Goal: Task Accomplishment & Management: Use online tool/utility

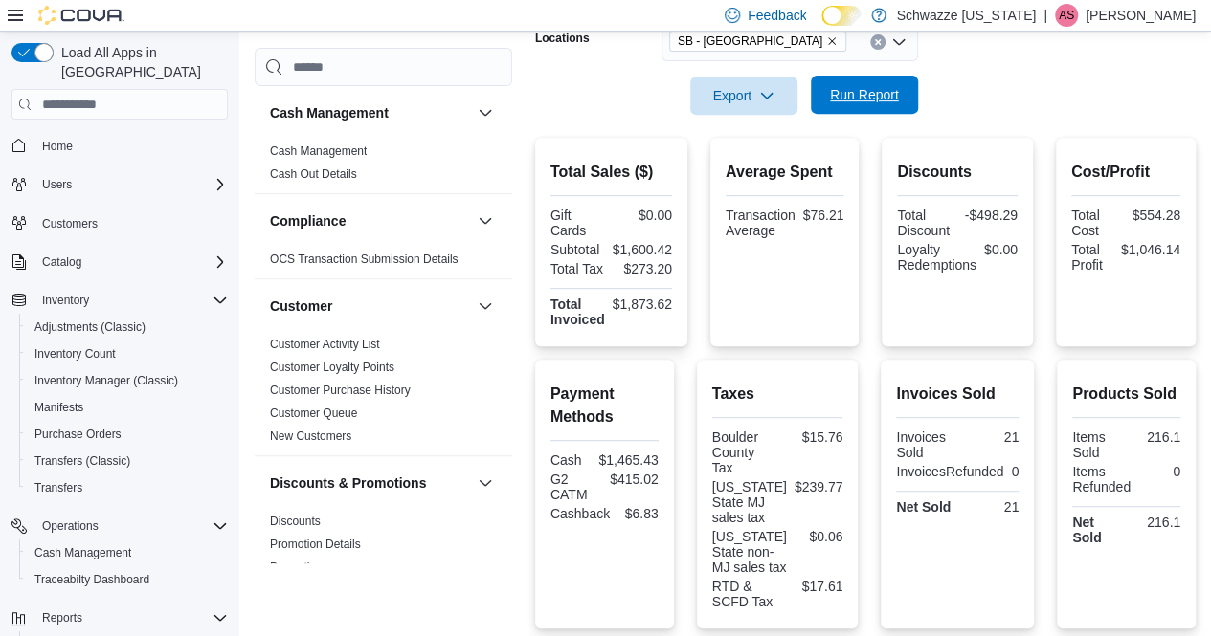
scroll to position [1146, 0]
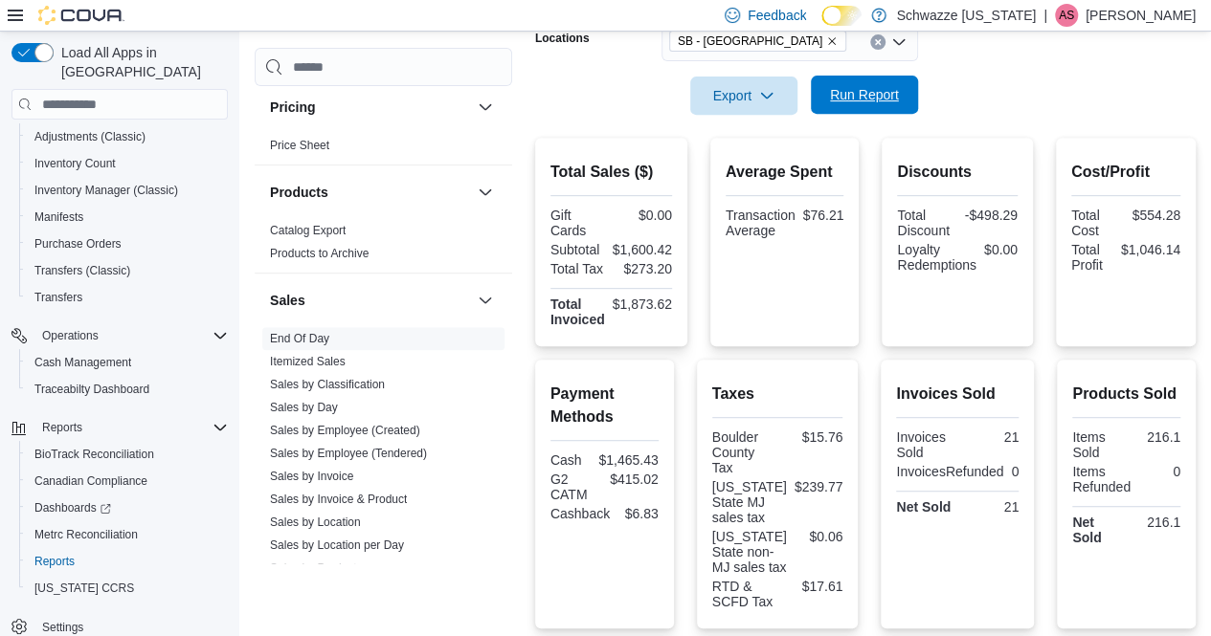
click at [856, 102] on span "Run Report" at bounding box center [864, 94] width 69 height 19
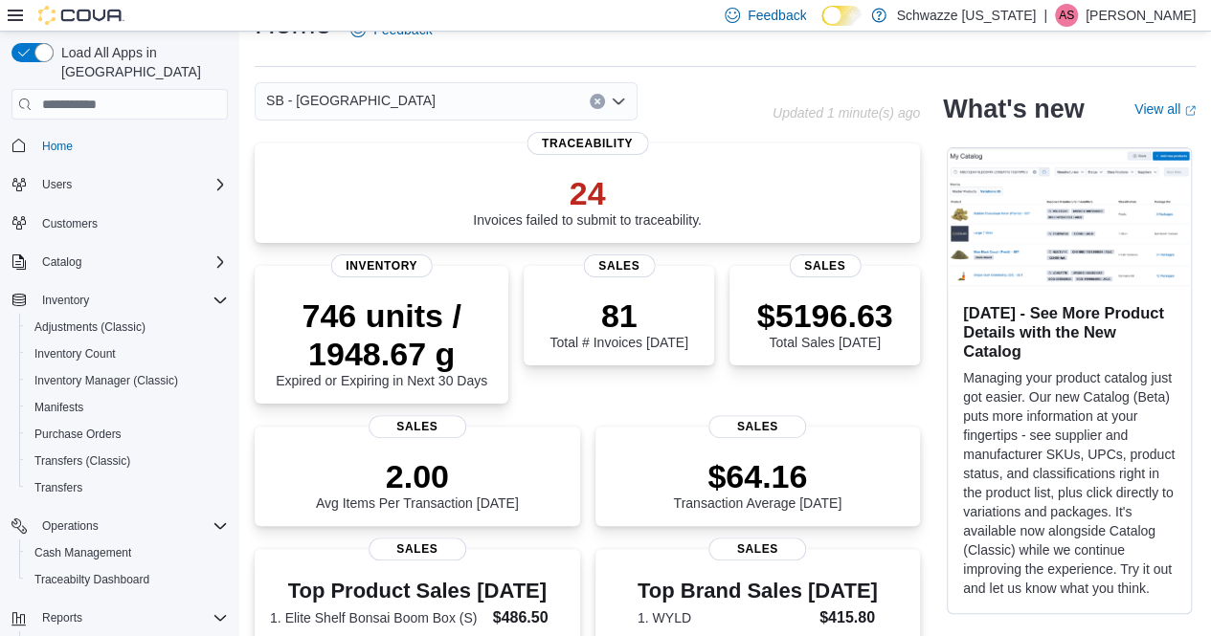
scroll to position [190, 0]
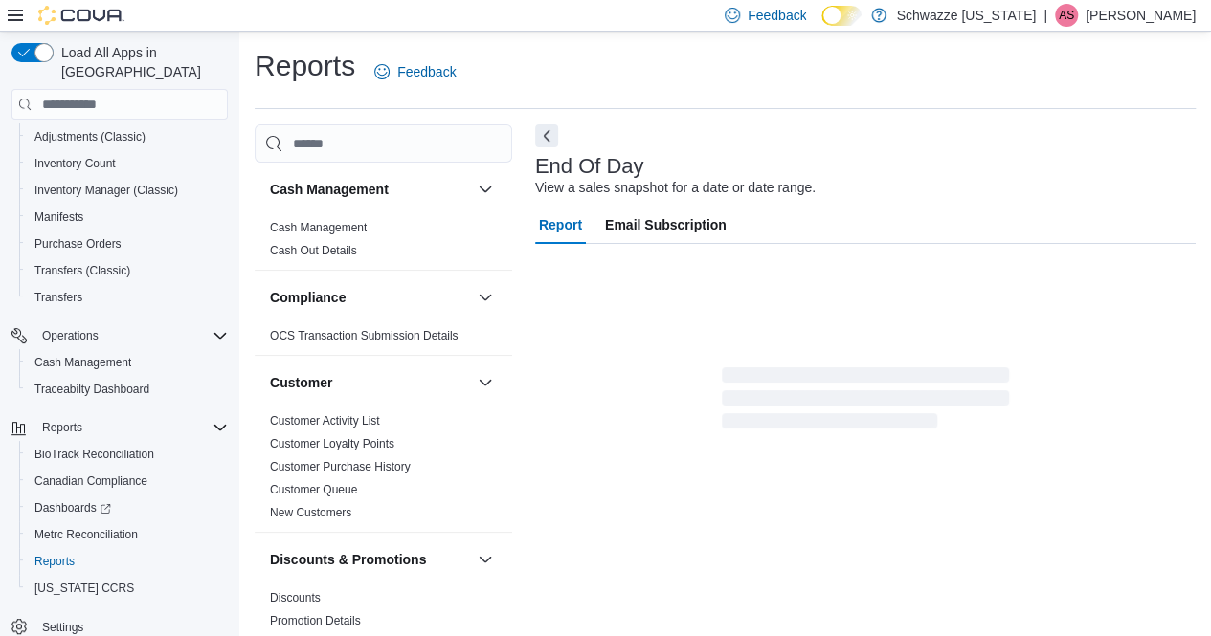
scroll to position [19, 0]
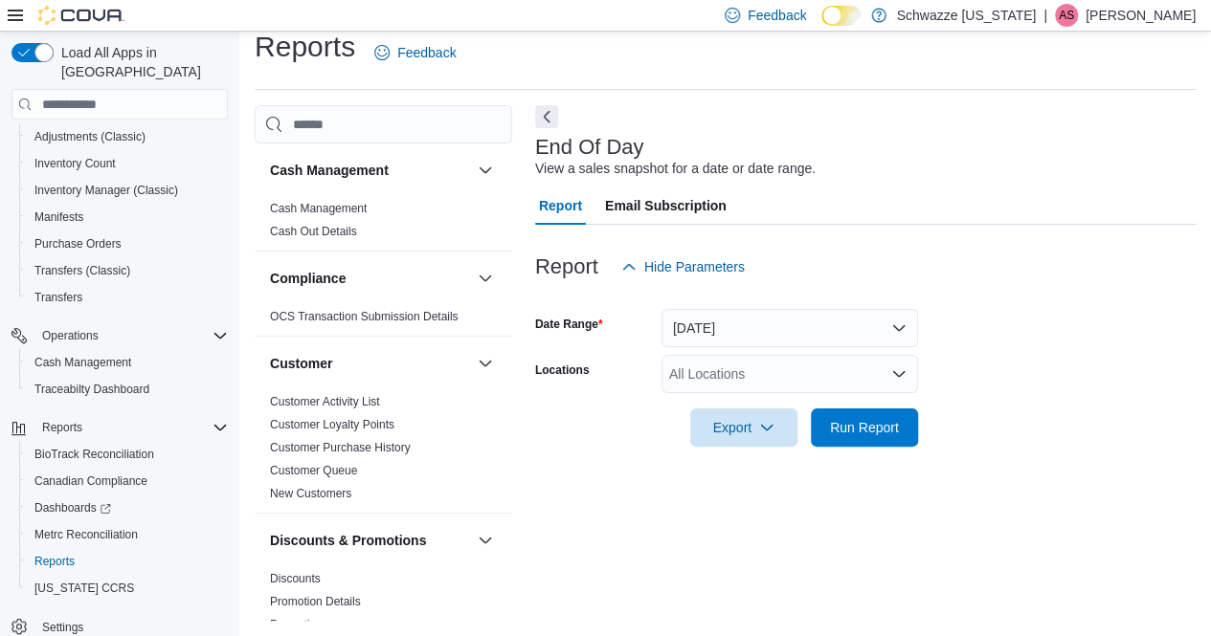
click at [730, 380] on div "All Locations" at bounding box center [789, 374] width 256 height 38
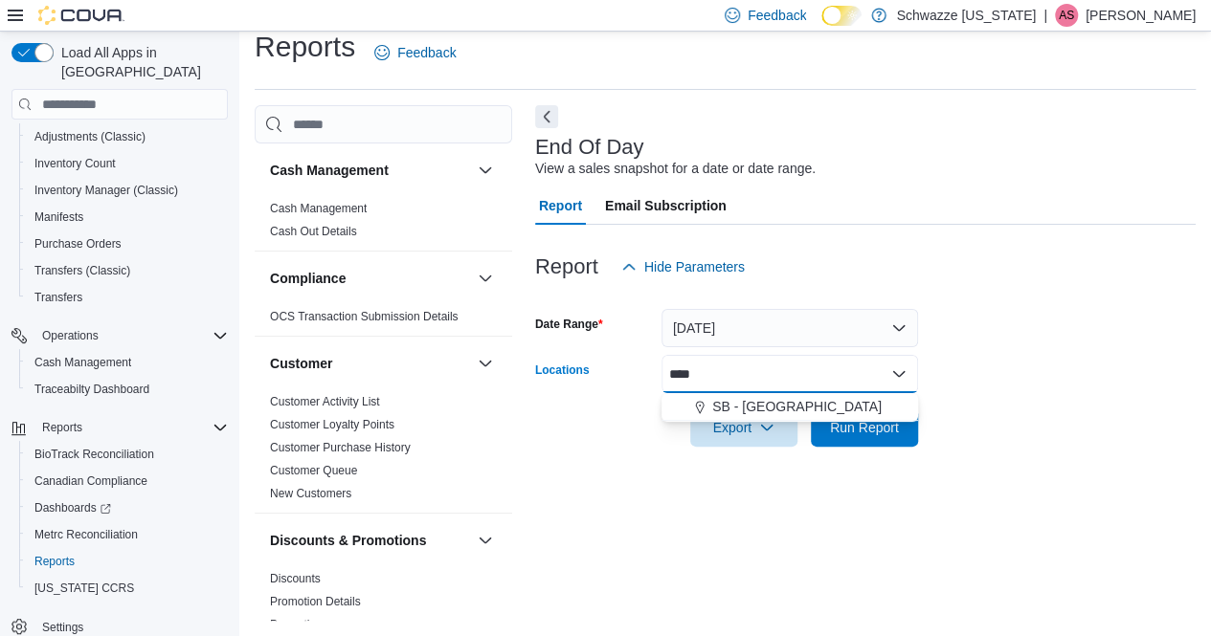
type input "****"
click at [767, 424] on icon "button" at bounding box center [766, 426] width 15 height 15
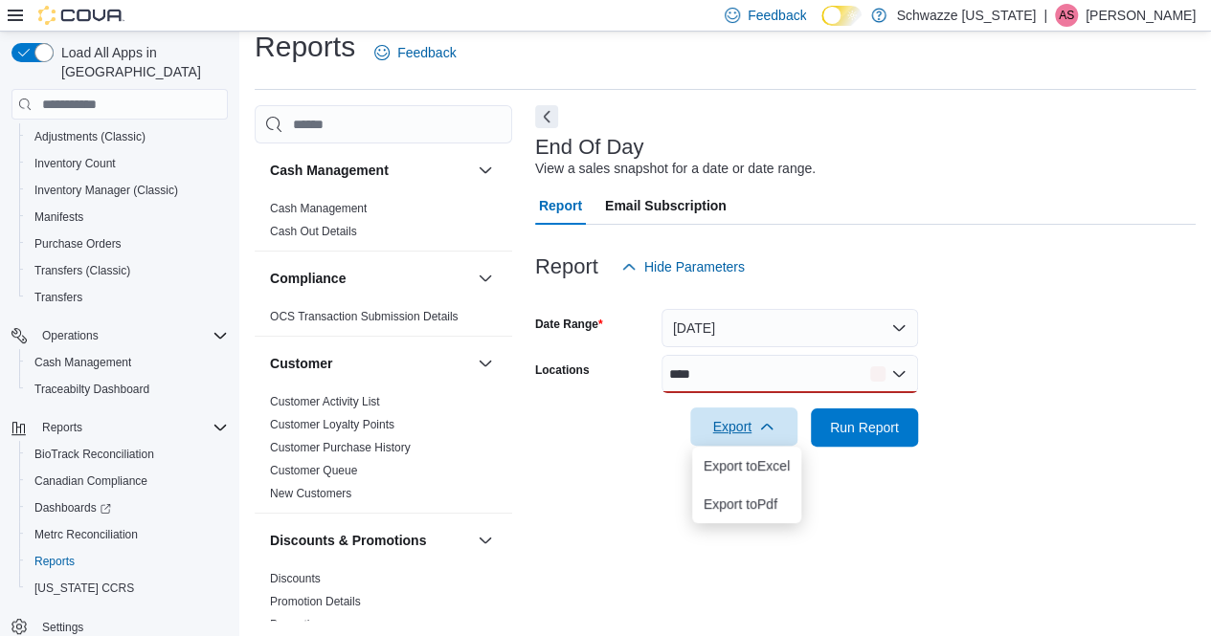
click at [1007, 413] on form "Date Range [DATE] Locations **** Export Run Report" at bounding box center [865, 366] width 660 height 161
click at [872, 436] on span "Run Report" at bounding box center [864, 426] width 69 height 19
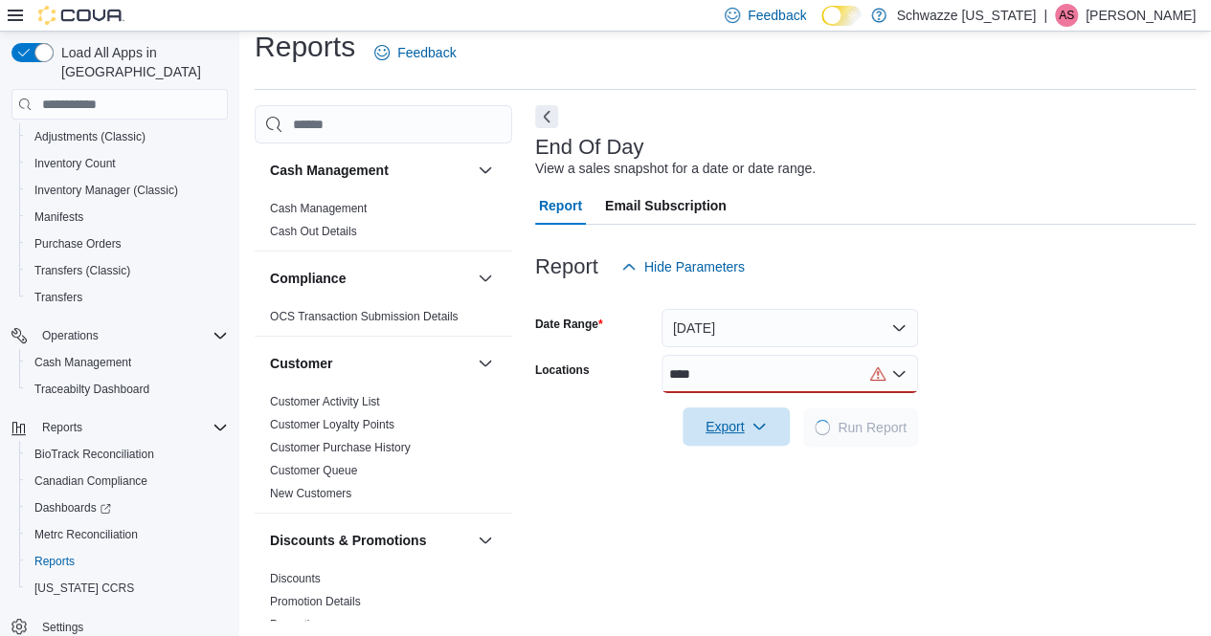
click at [762, 383] on div "****" at bounding box center [789, 374] width 256 height 38
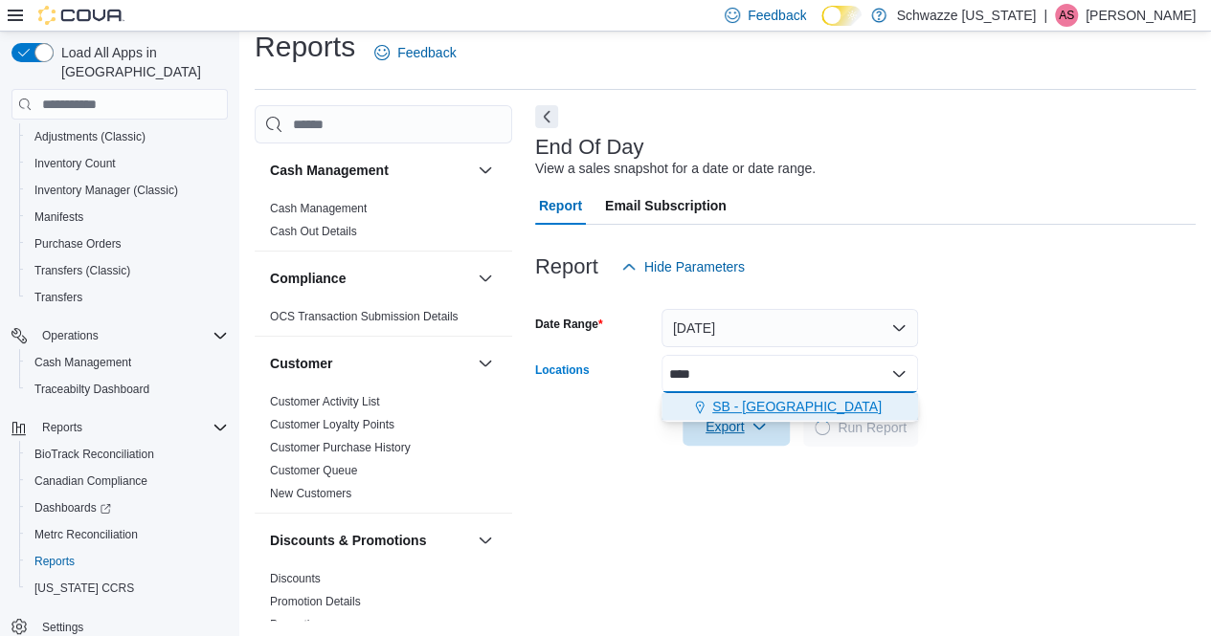
click at [771, 406] on span "SB - [GEOGRAPHIC_DATA]" at bounding box center [796, 406] width 169 height 19
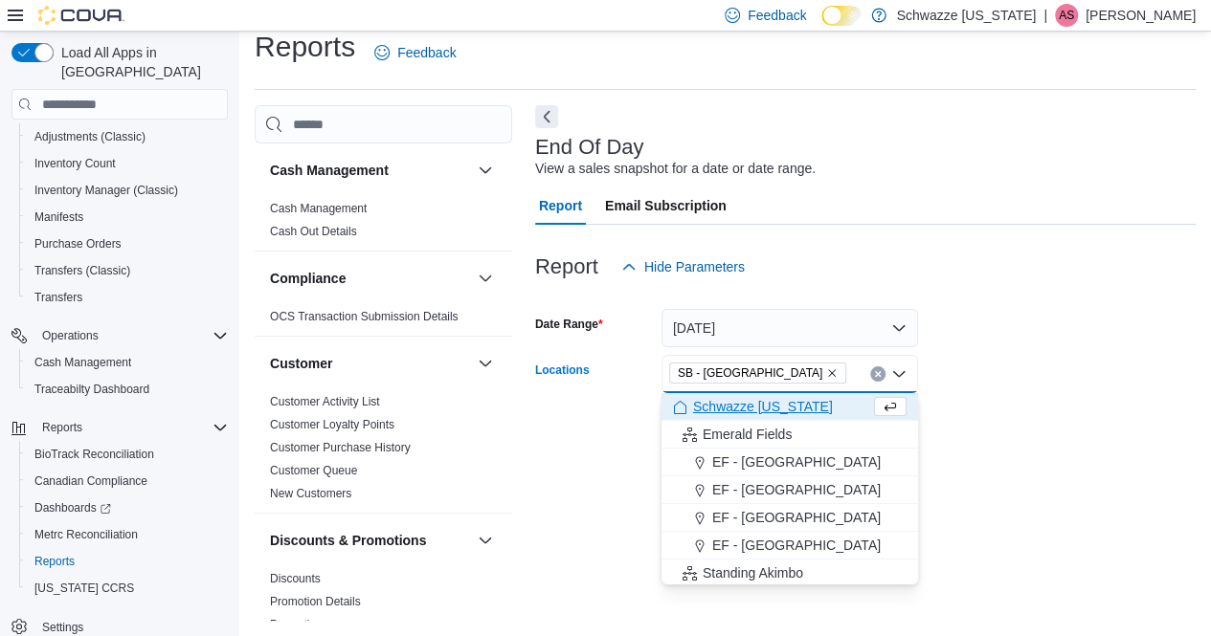
click at [1015, 397] on div at bounding box center [865, 400] width 660 height 15
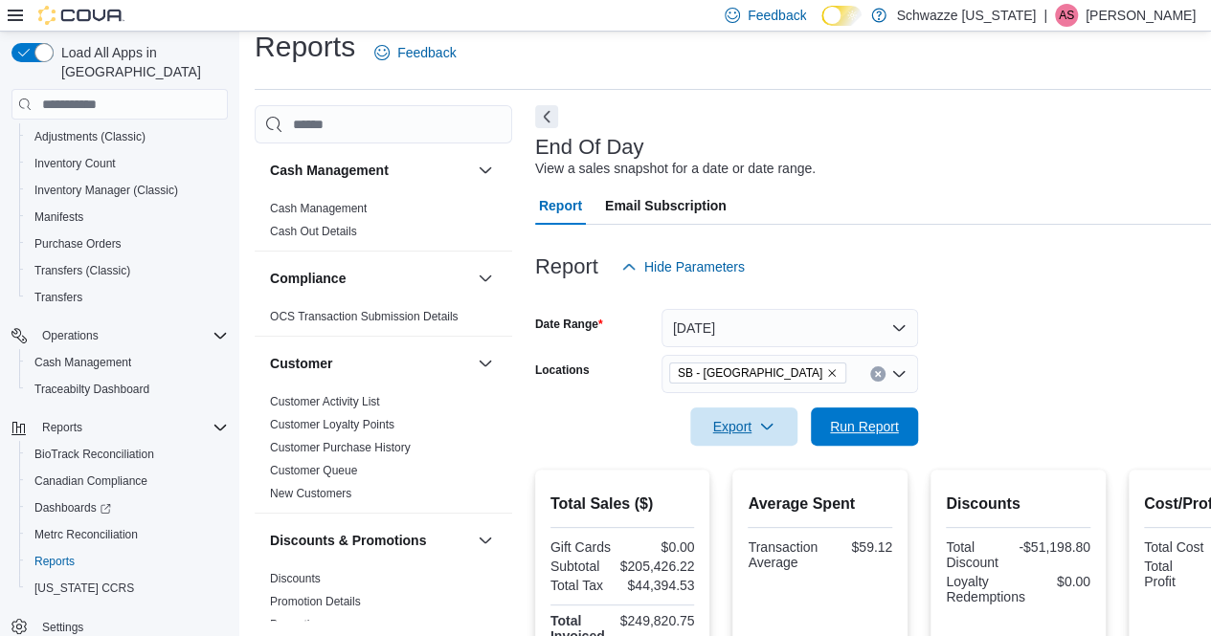
click at [860, 429] on span "Run Report" at bounding box center [864, 426] width 69 height 19
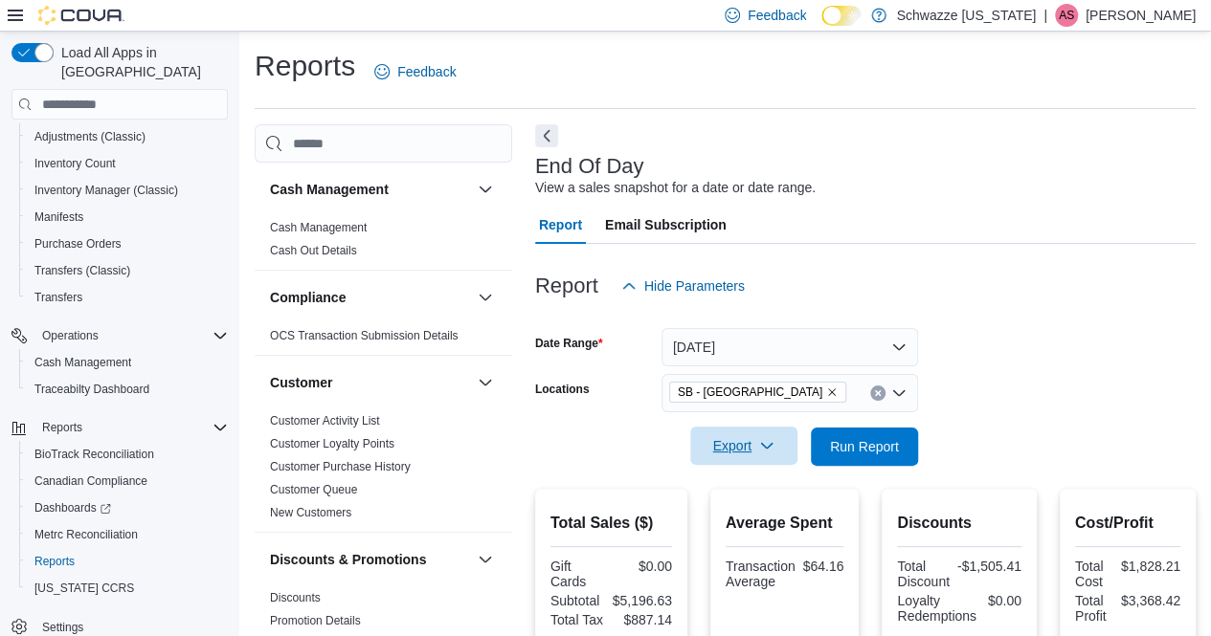
click at [828, 392] on icon "Remove SB - Longmont from selection in this group" at bounding box center [832, 393] width 8 height 8
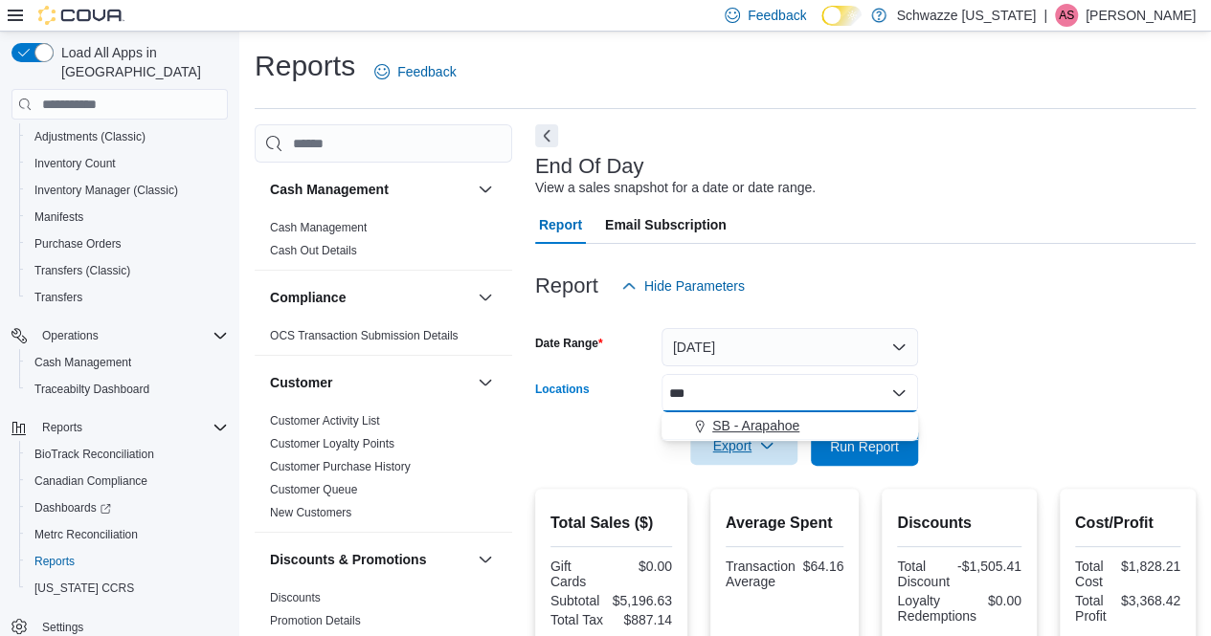
type input "***"
click at [766, 427] on span "SB - Arapahoe" at bounding box center [755, 425] width 87 height 19
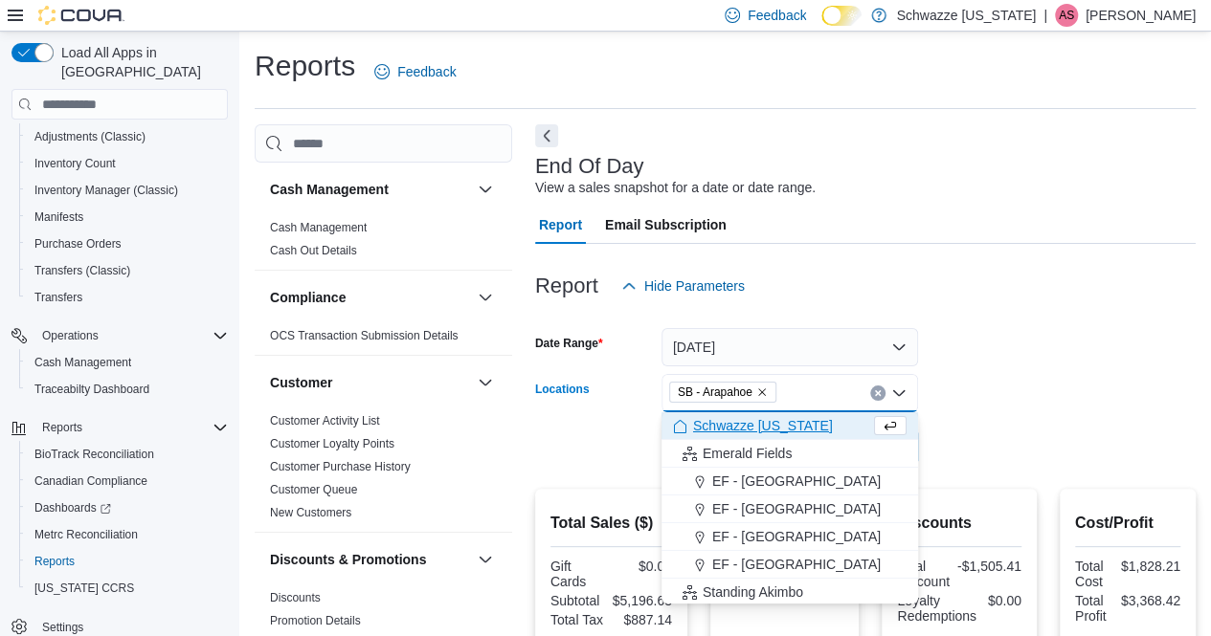
click at [1041, 377] on form "Date Range [DATE] Locations SB - [GEOGRAPHIC_DATA] Combo box. Selected. SB - [G…" at bounding box center [865, 385] width 660 height 161
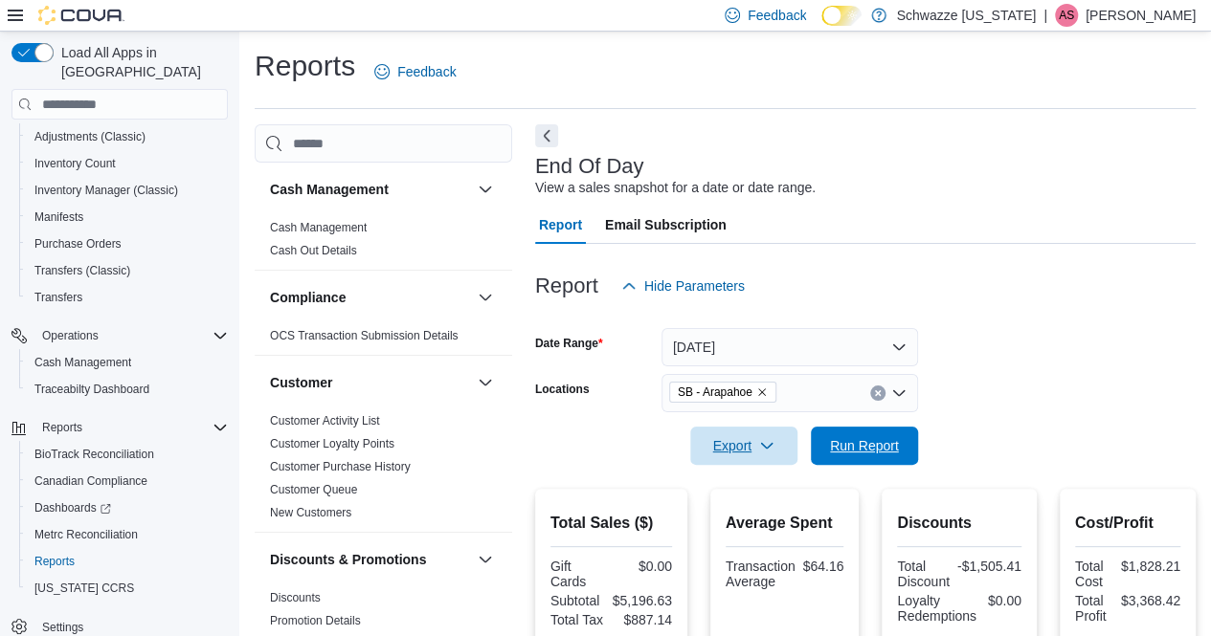
click at [895, 436] on span "Run Report" at bounding box center [864, 446] width 84 height 38
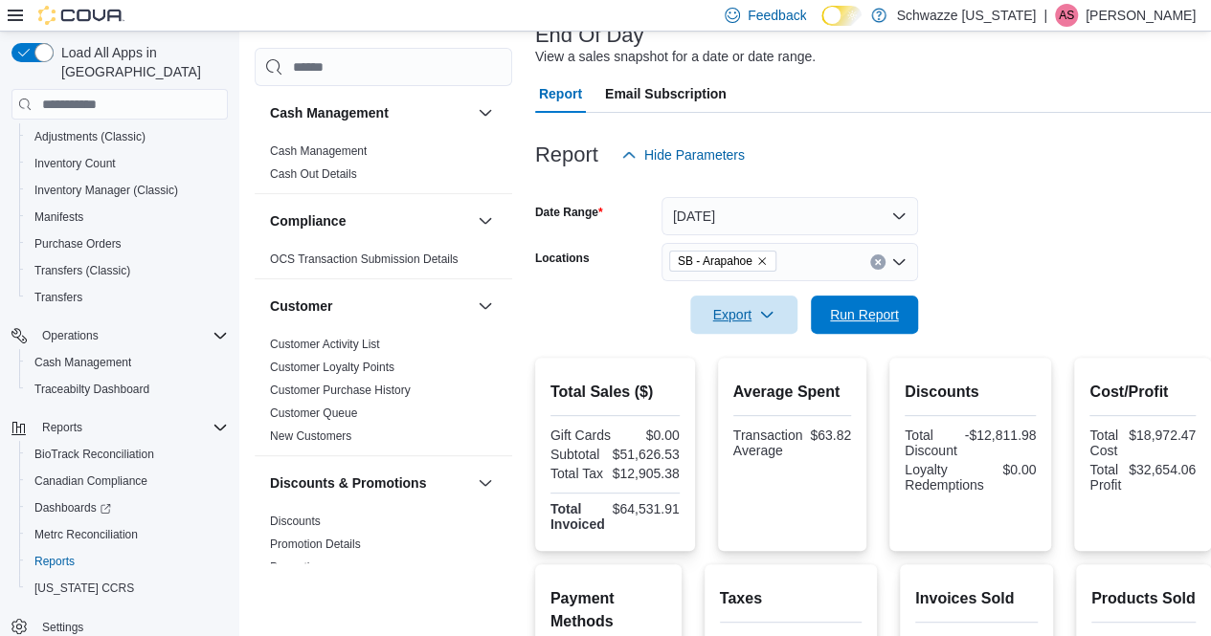
scroll to position [130, 0]
click at [761, 261] on icon "Remove SB - Arapahoe from selection in this group" at bounding box center [762, 262] width 8 height 8
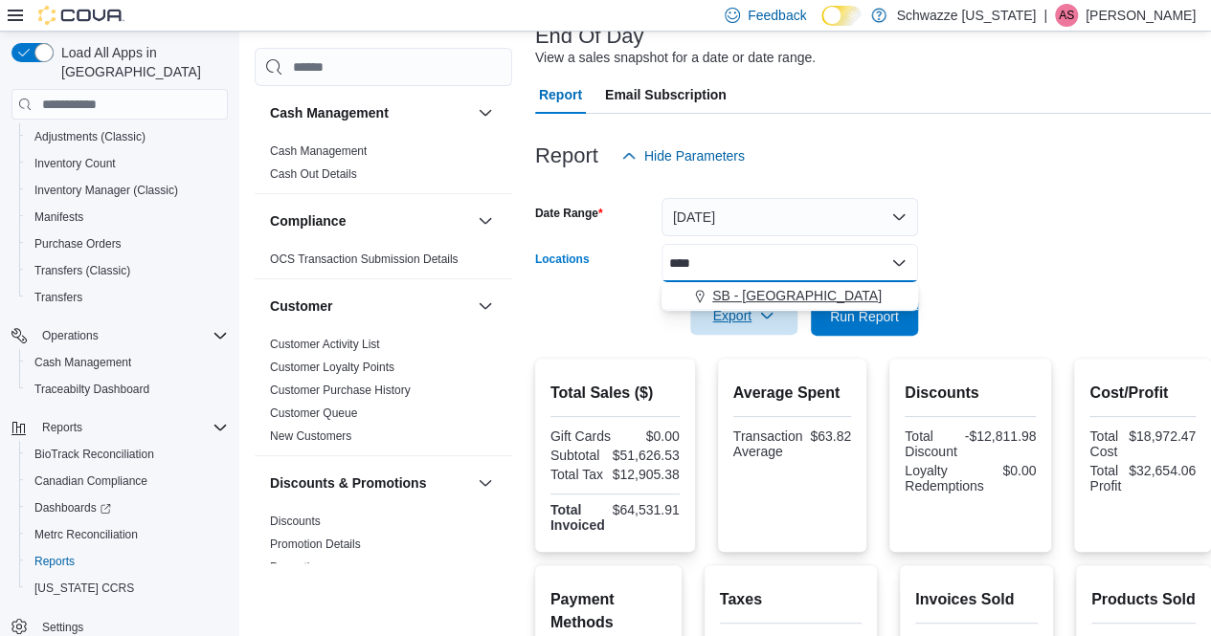
type input "****"
click at [787, 290] on span "SB - [GEOGRAPHIC_DATA]" at bounding box center [796, 295] width 169 height 19
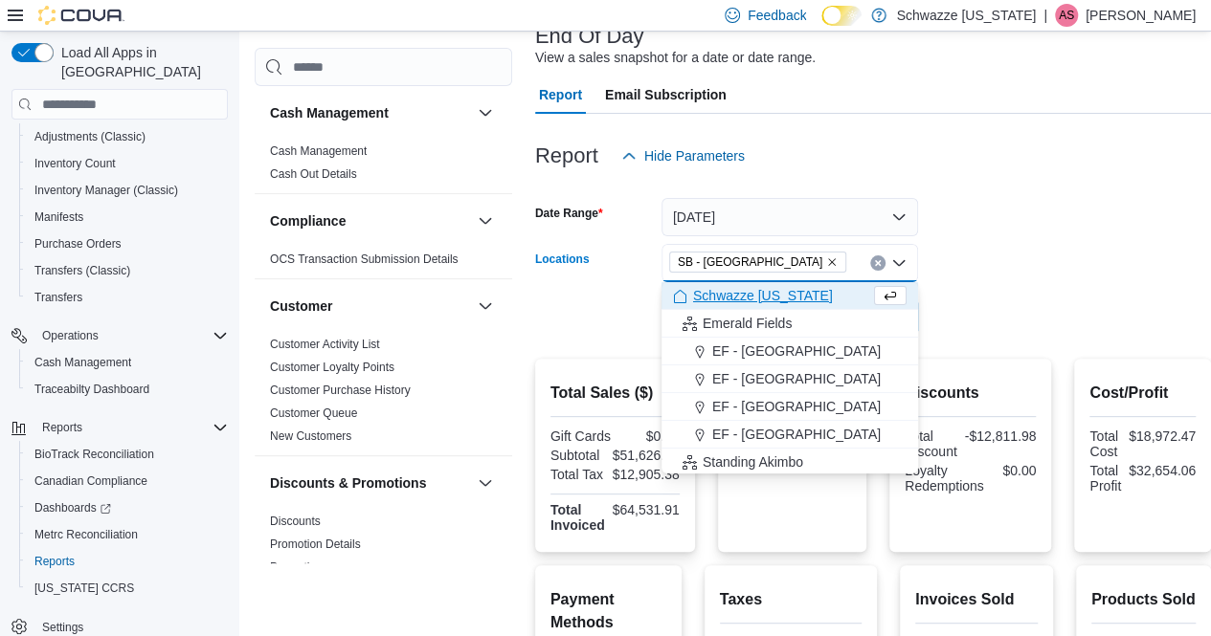
click at [1012, 278] on form "Date Range [DATE] Locations SB - [GEOGRAPHIC_DATA] Combo box. Selected. SB - [G…" at bounding box center [873, 255] width 676 height 161
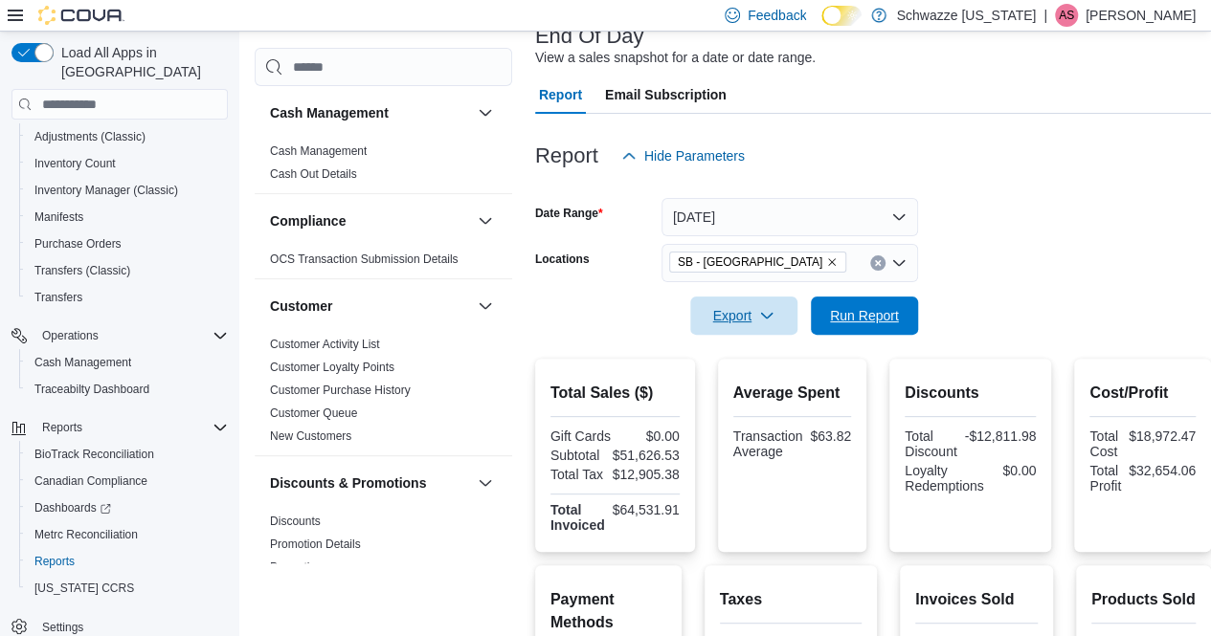
click at [877, 330] on span "Run Report" at bounding box center [864, 316] width 84 height 38
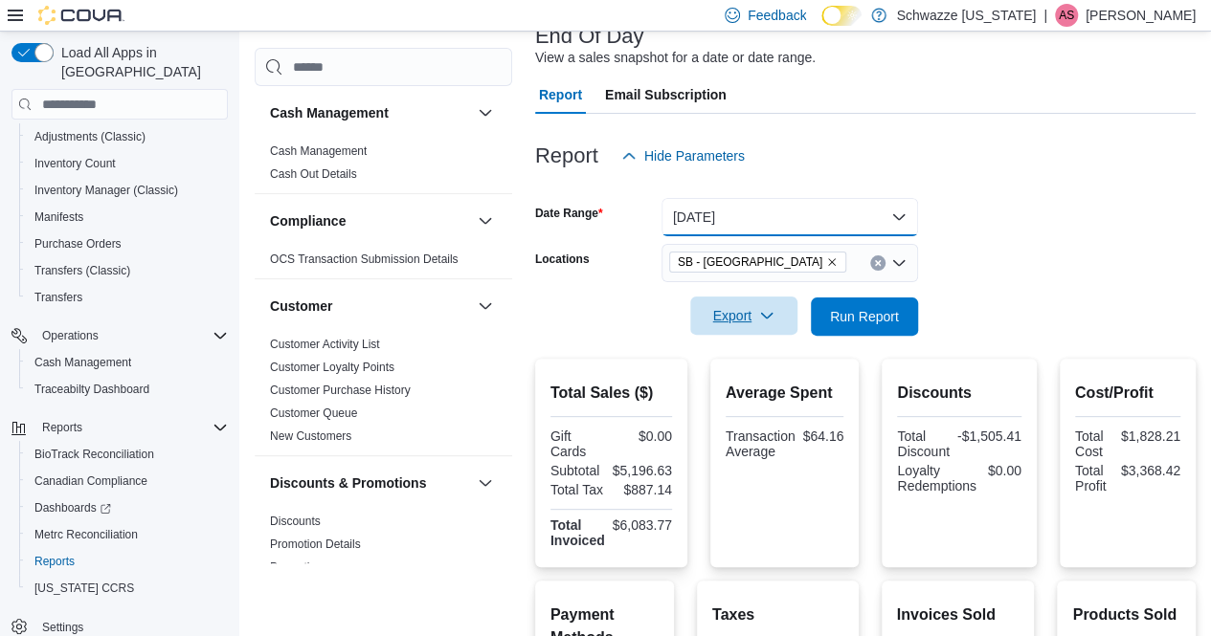
click at [710, 223] on button "[DATE]" at bounding box center [789, 217] width 256 height 38
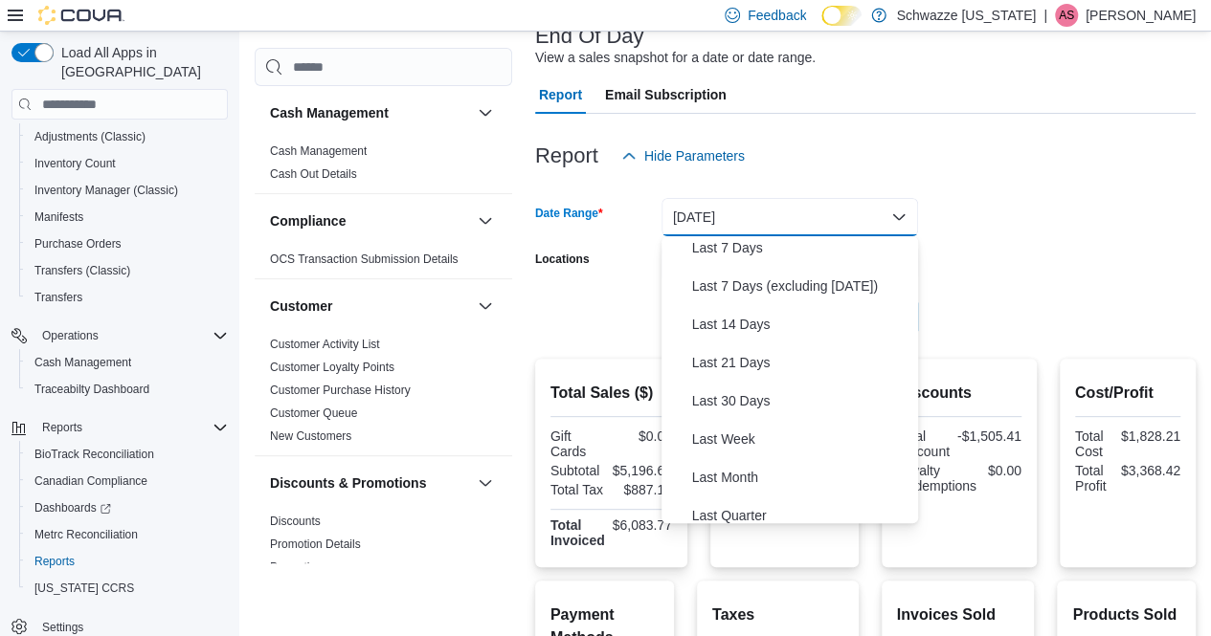
scroll to position [287, 0]
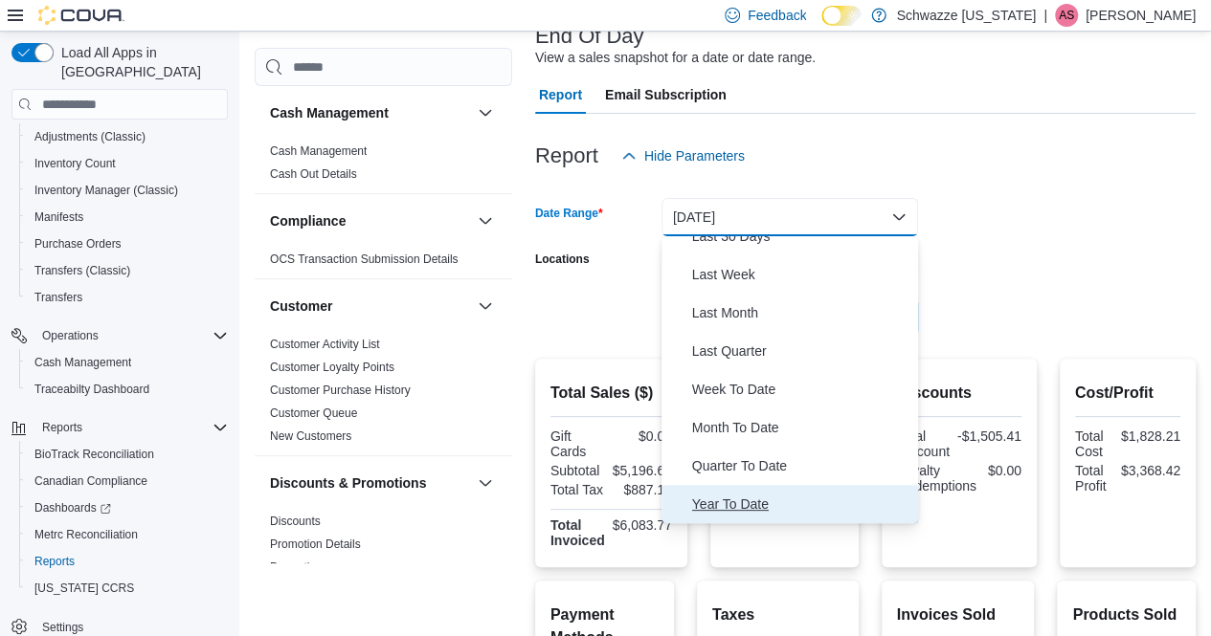
click at [711, 500] on span "Year To Date" at bounding box center [801, 504] width 218 height 23
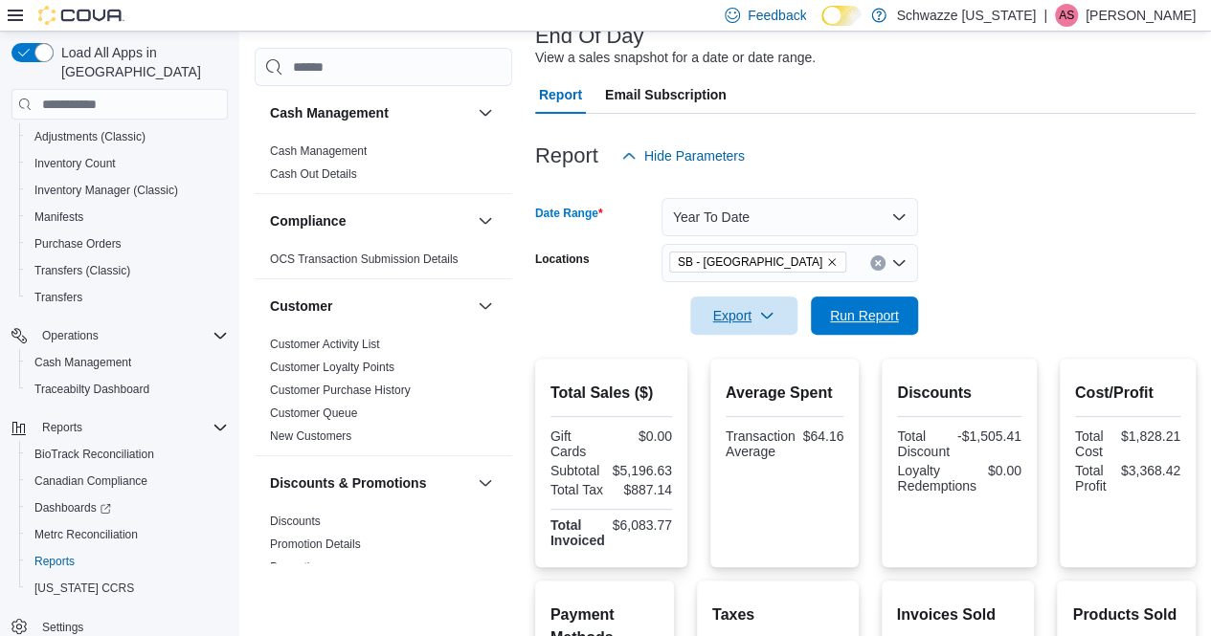
click at [877, 319] on span "Run Report" at bounding box center [864, 315] width 69 height 19
